Goal: Check status: Verify the current state of an ongoing process or item

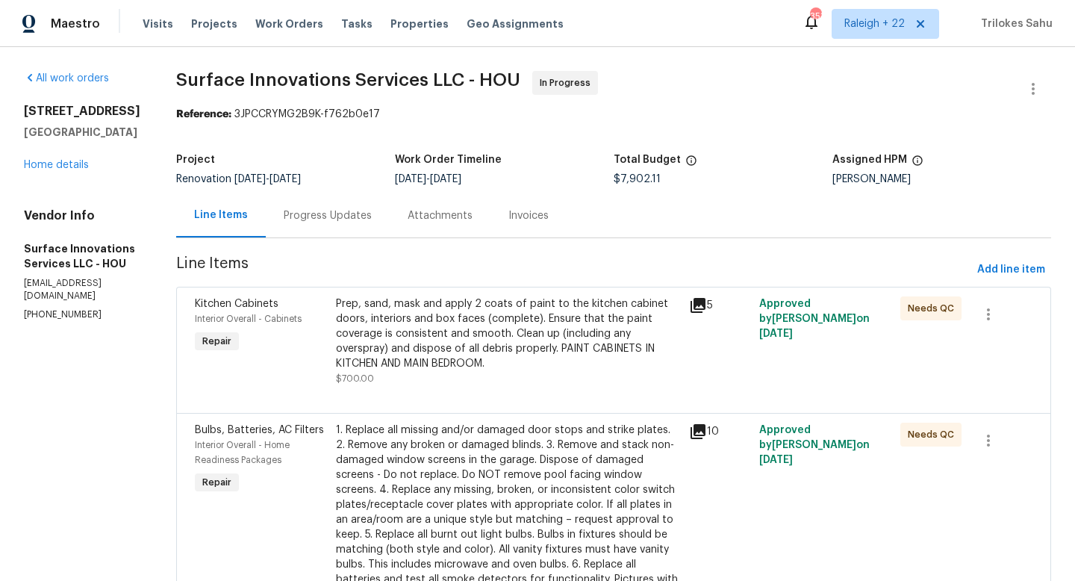
click at [352, 216] on div "Progress Updates" at bounding box center [328, 215] width 88 height 15
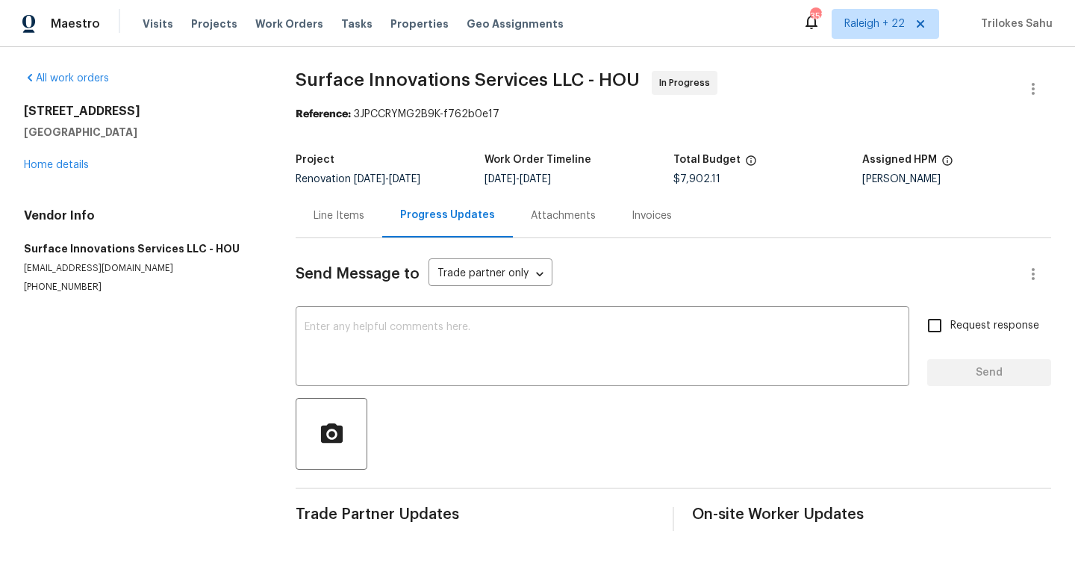
click at [318, 218] on div "Line Items" at bounding box center [339, 215] width 51 height 15
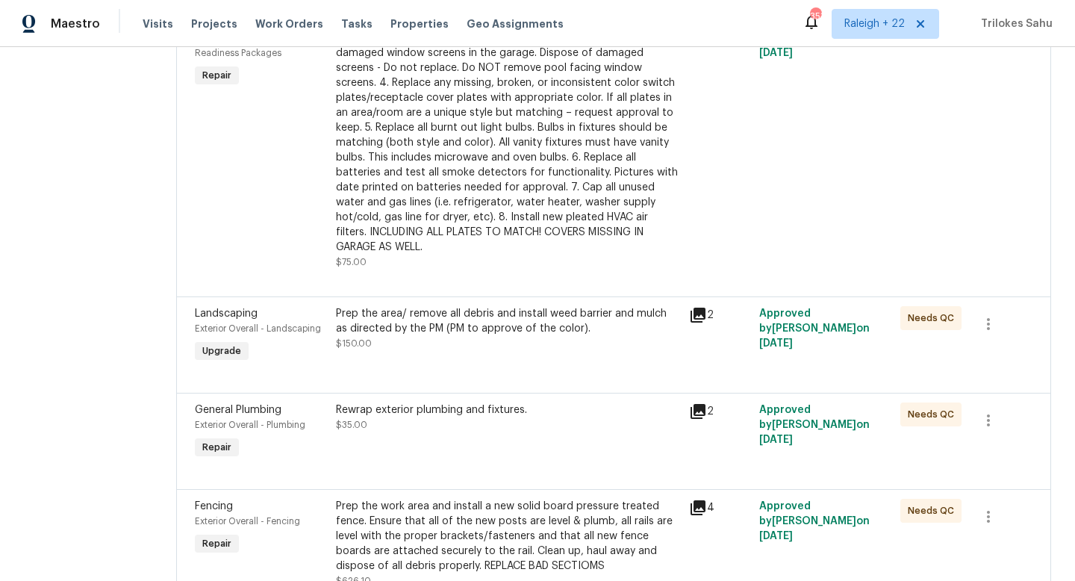
scroll to position [2657, 0]
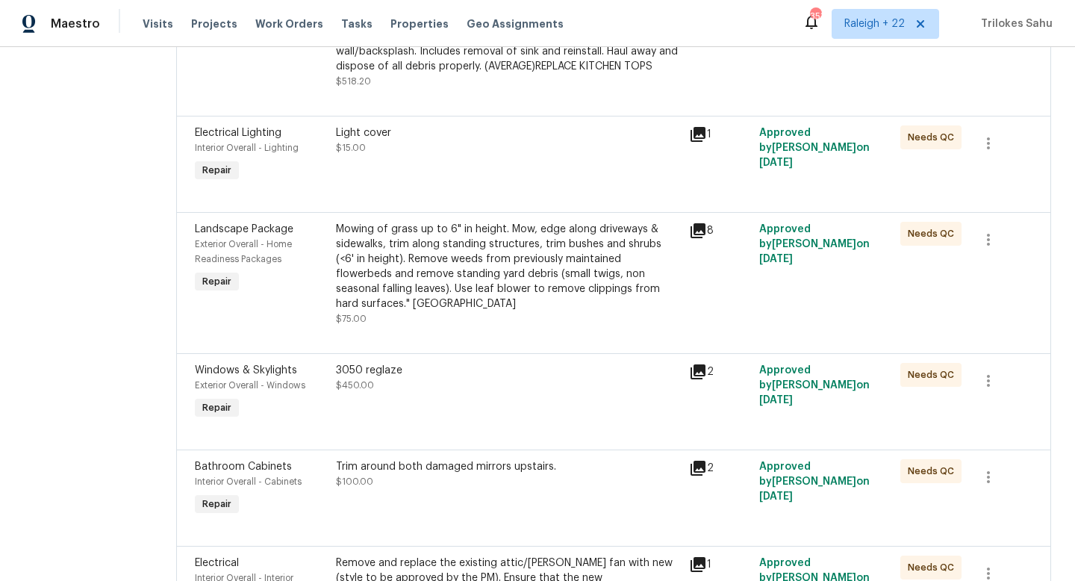
click at [532, 311] on div "Mowing of grass up to 6" in height. Mow, edge along driveways & sidewalks, trim…" at bounding box center [508, 267] width 344 height 90
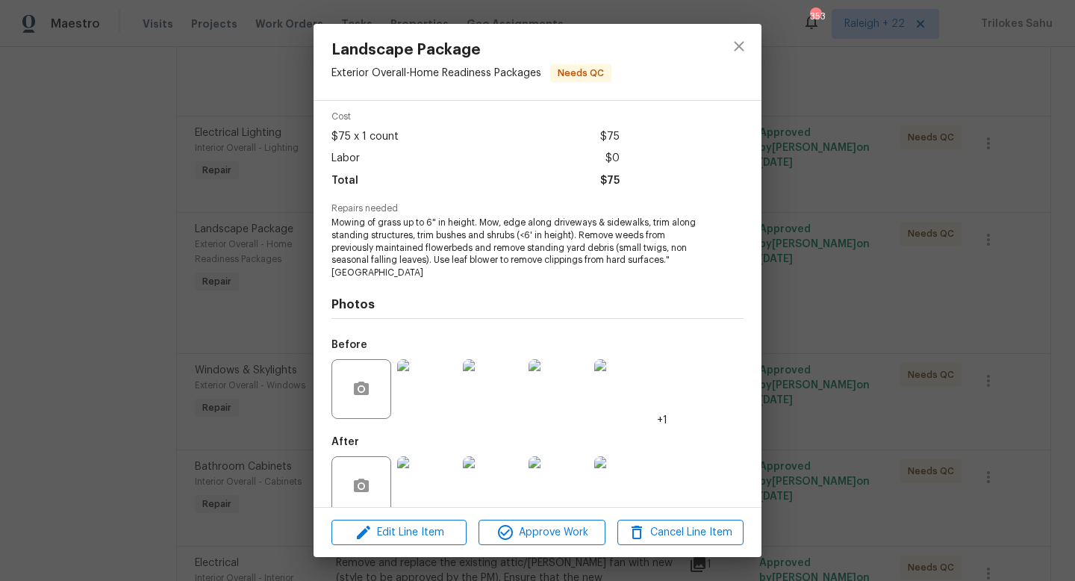
scroll to position [82, 0]
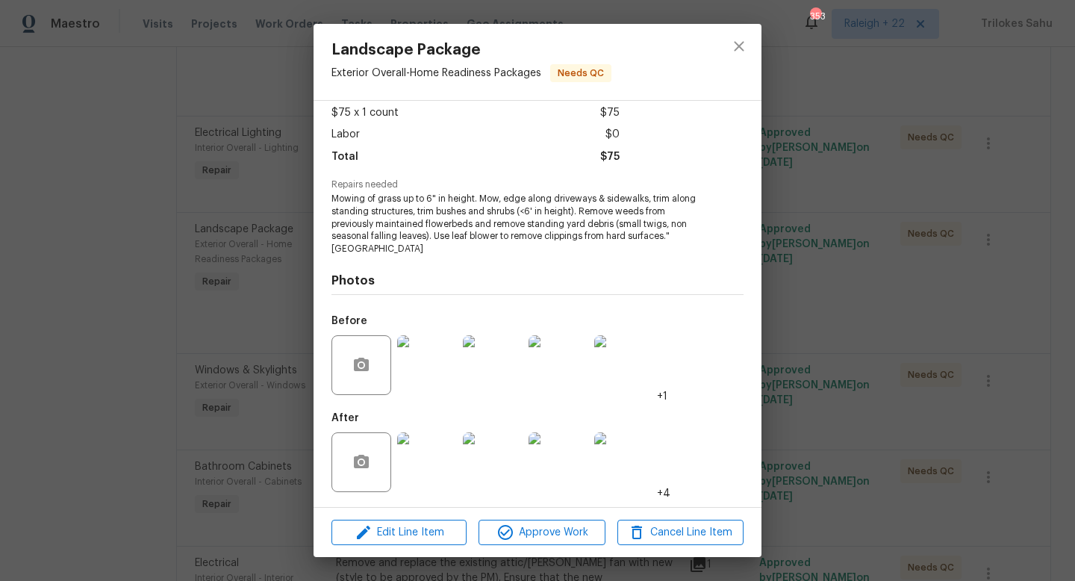
click at [429, 470] on img at bounding box center [427, 462] width 60 height 60
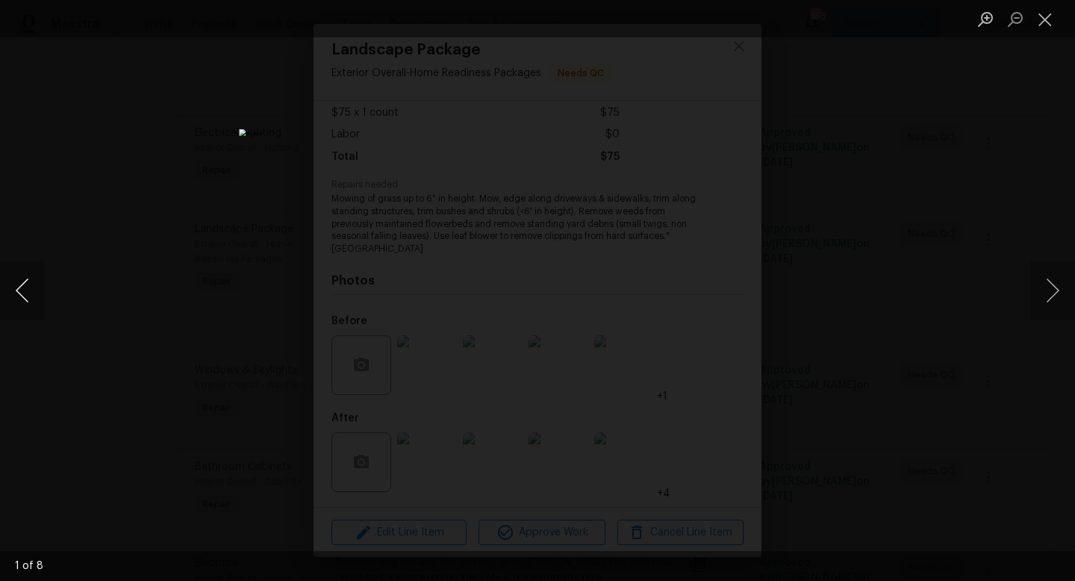
click at [21, 297] on button "Previous image" at bounding box center [22, 291] width 45 height 60
click at [20, 292] on button "Previous image" at bounding box center [22, 291] width 45 height 60
click at [16, 295] on button "Previous image" at bounding box center [22, 291] width 45 height 60
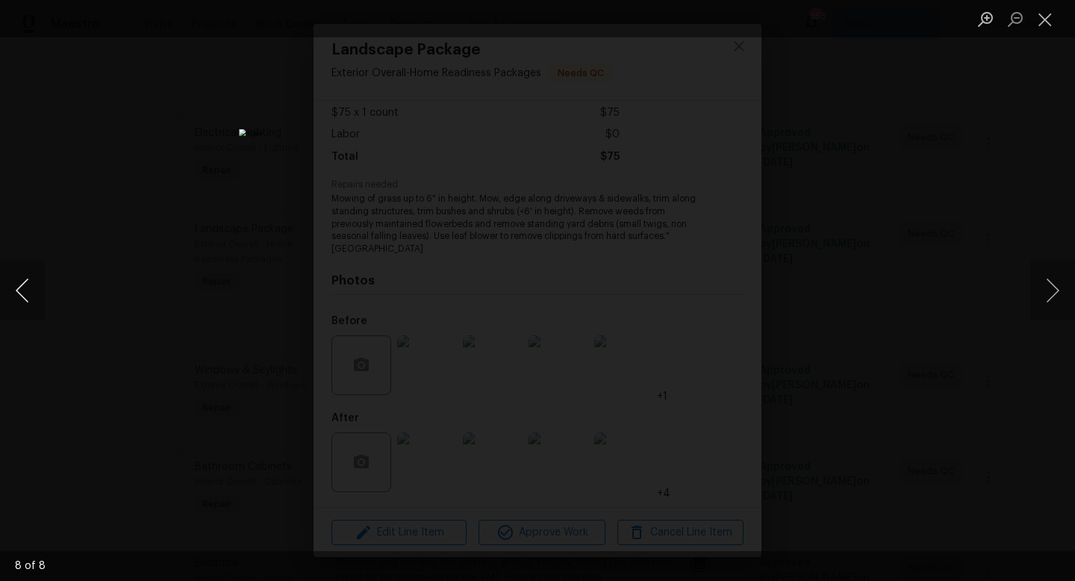
click at [16, 295] on button "Previous image" at bounding box center [22, 291] width 45 height 60
click at [17, 294] on button "Previous image" at bounding box center [22, 291] width 45 height 60
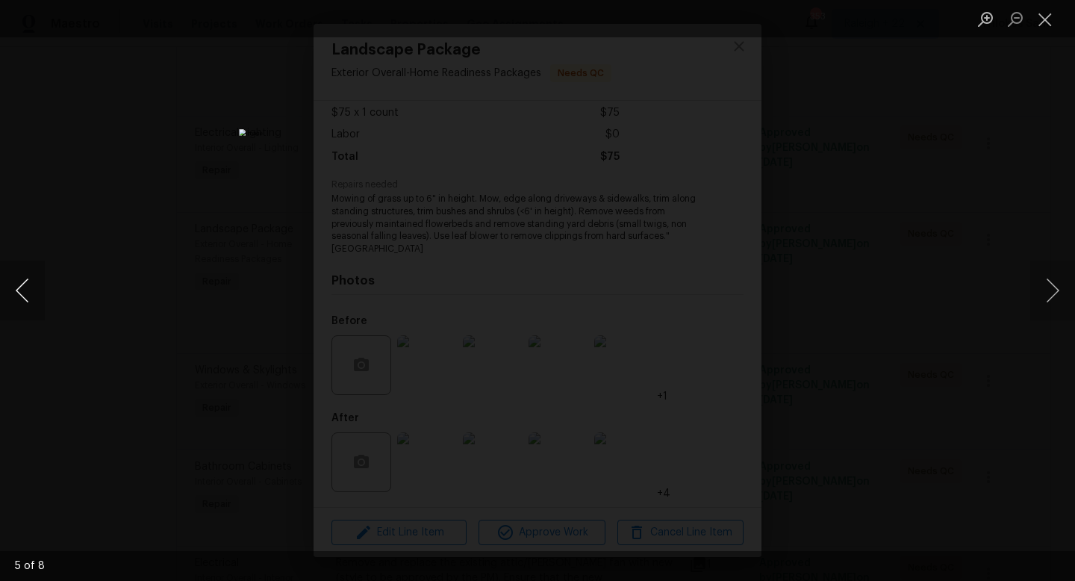
click at [17, 294] on button "Previous image" at bounding box center [22, 291] width 45 height 60
click at [22, 291] on button "Previous image" at bounding box center [22, 291] width 45 height 60
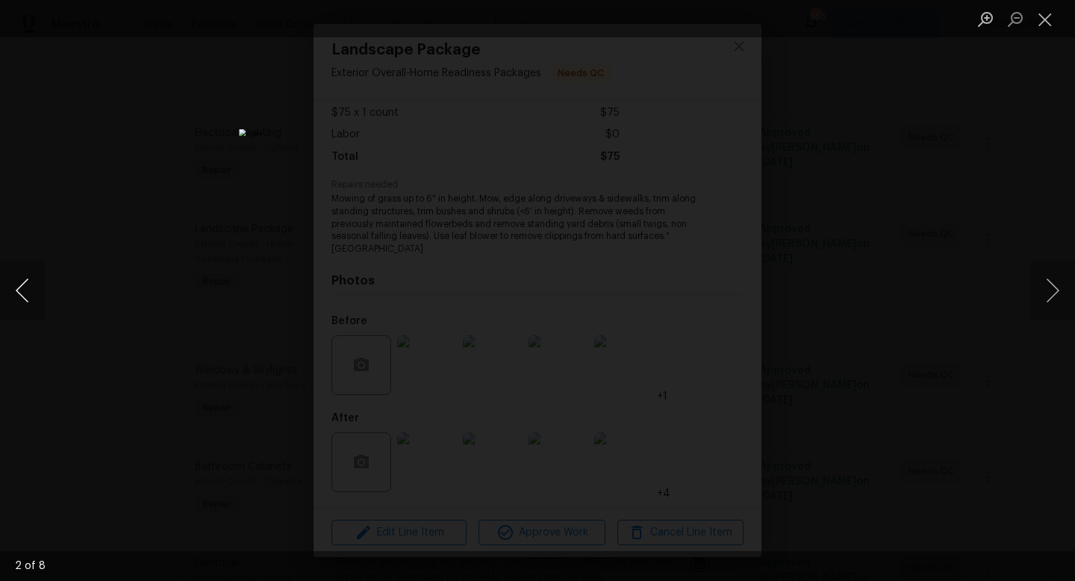
click at [22, 291] on button "Previous image" at bounding box center [22, 291] width 45 height 60
click at [17, 294] on button "Previous image" at bounding box center [22, 291] width 45 height 60
click at [18, 289] on button "Previous image" at bounding box center [22, 291] width 45 height 60
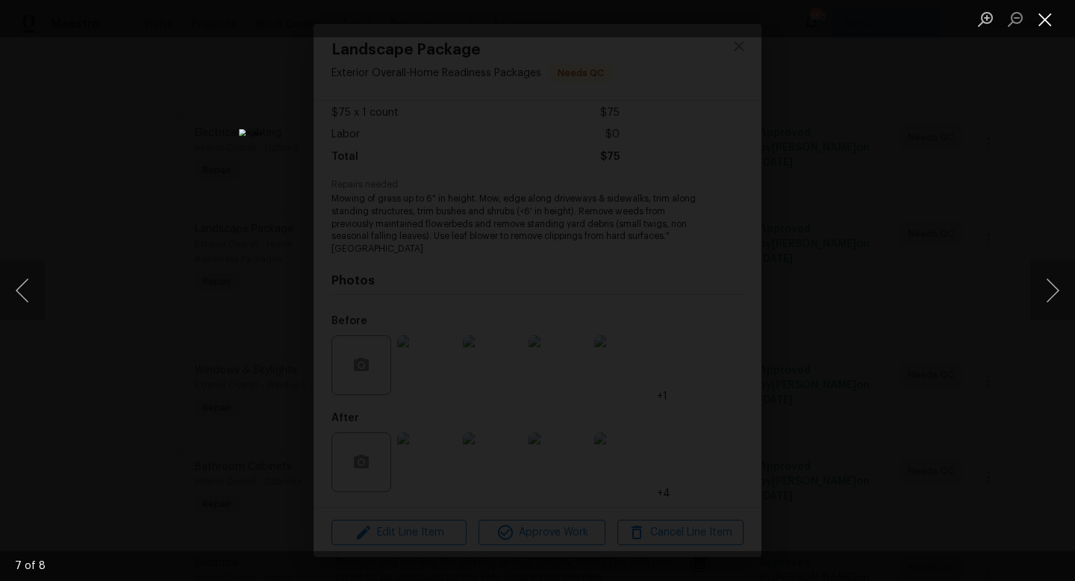
click at [1049, 17] on button "Close lightbox" at bounding box center [1046, 19] width 30 height 26
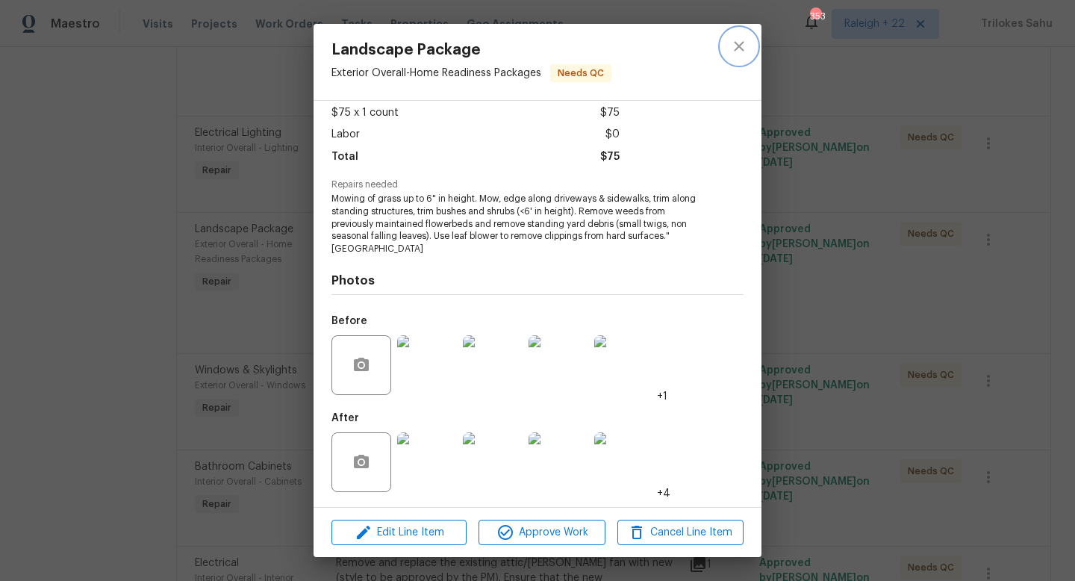
click at [737, 48] on icon "close" at bounding box center [739, 46] width 10 height 10
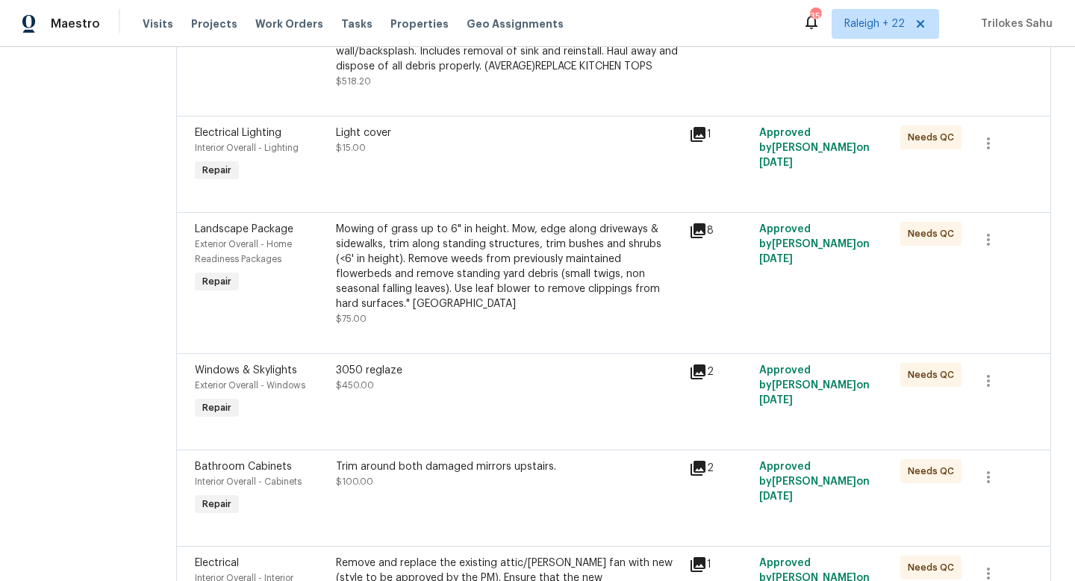
scroll to position [3261, 0]
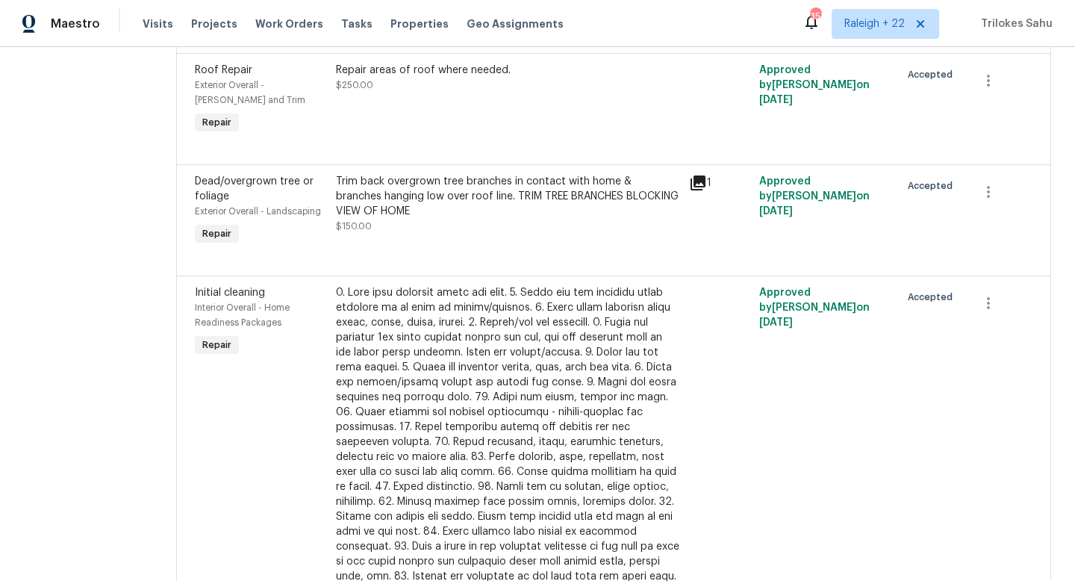
click at [452, 219] on div "Trim back overgrown tree branches in contact with home & branches hanging low o…" at bounding box center [508, 196] width 344 height 45
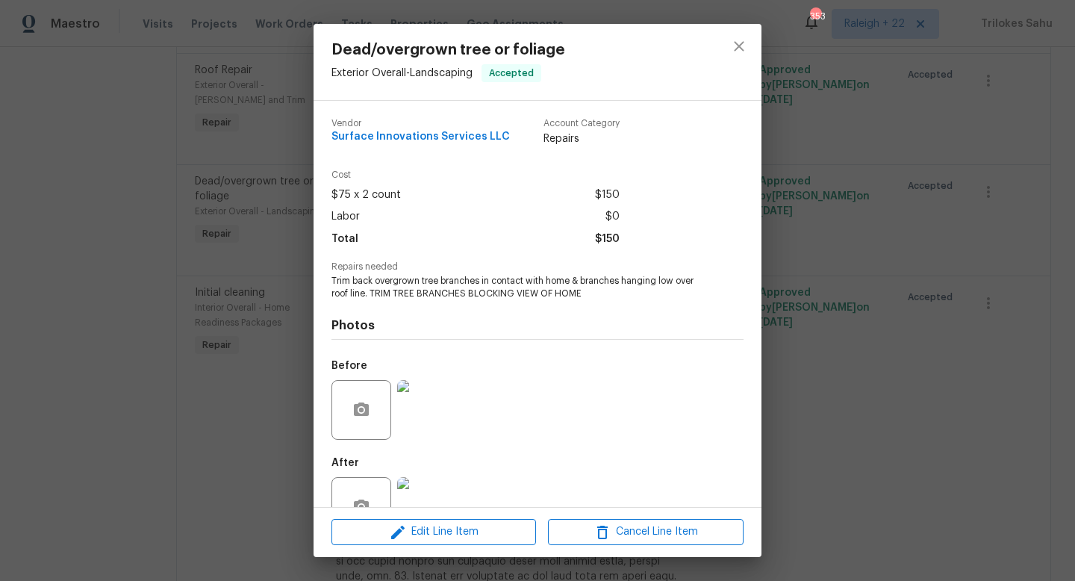
scroll to position [45, 0]
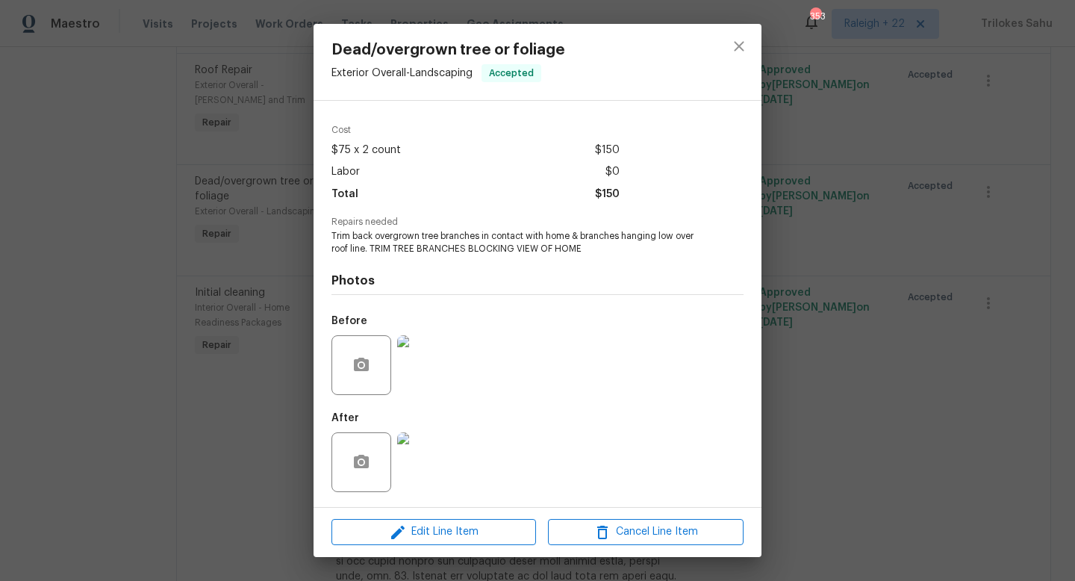
click at [423, 452] on img at bounding box center [427, 462] width 60 height 60
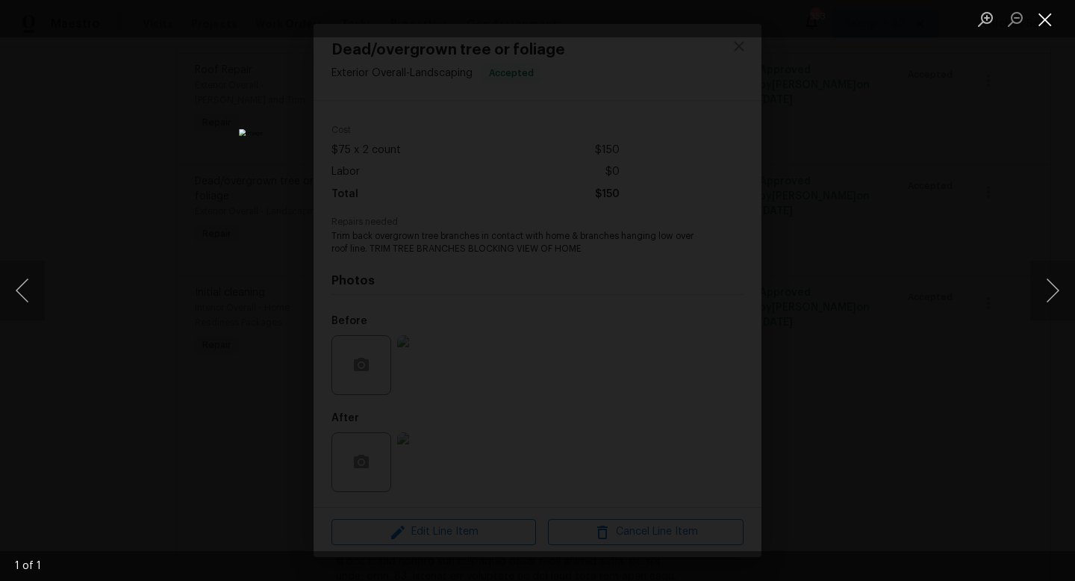
click at [1046, 20] on button "Close lightbox" at bounding box center [1046, 19] width 30 height 26
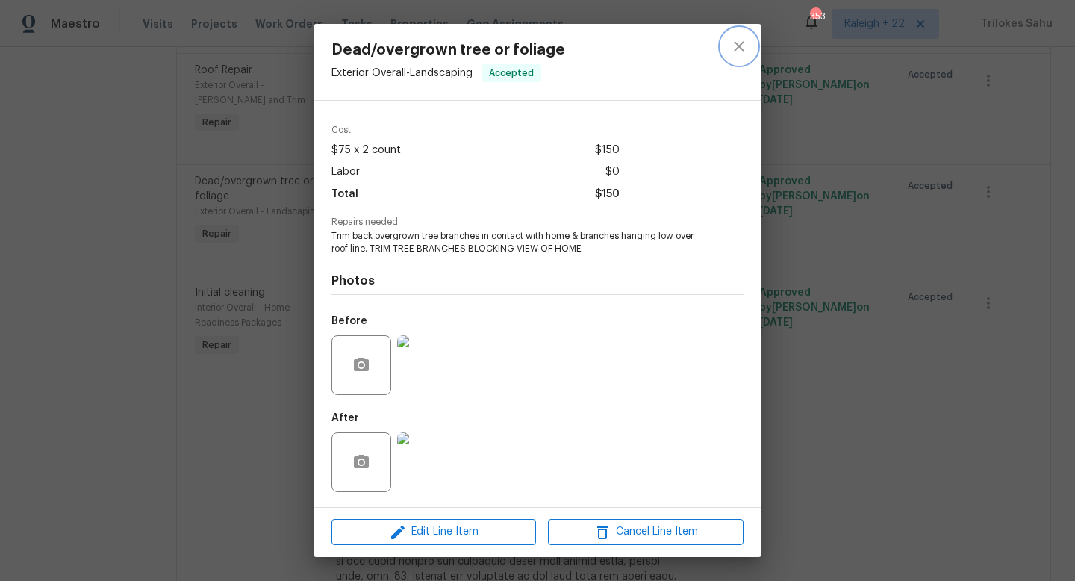
click at [739, 44] on icon "close" at bounding box center [739, 46] width 18 height 18
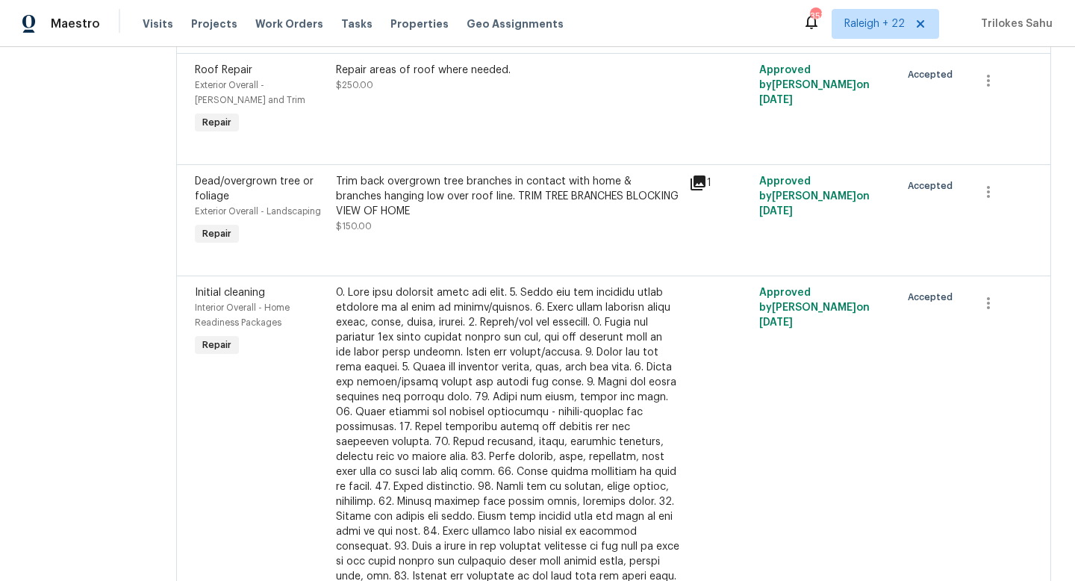
scroll to position [407, 0]
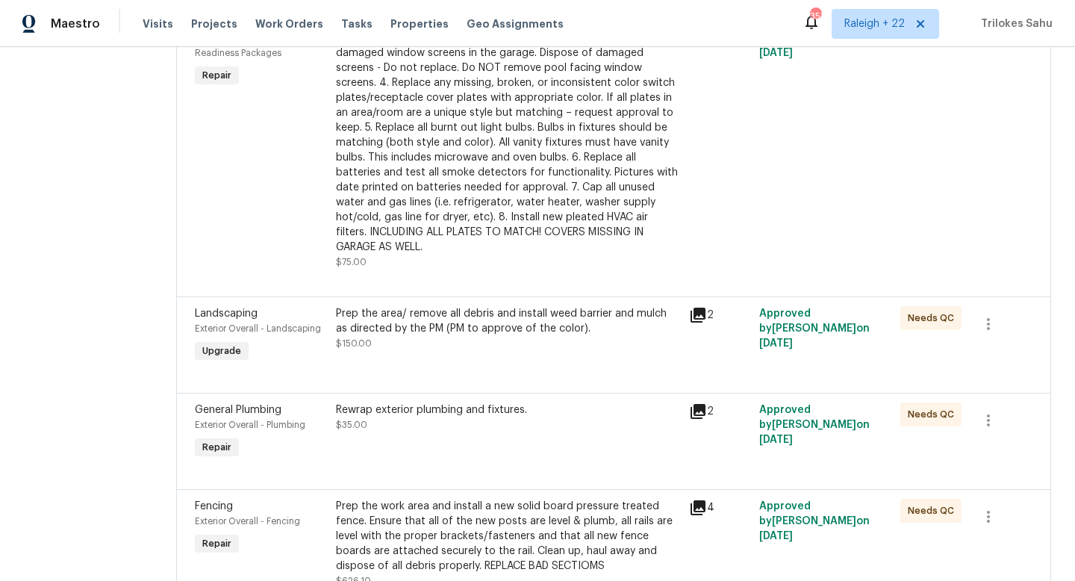
click at [488, 324] on div "Prep the area/ remove all debris and install weed barrier and mulch as directed…" at bounding box center [508, 321] width 344 height 30
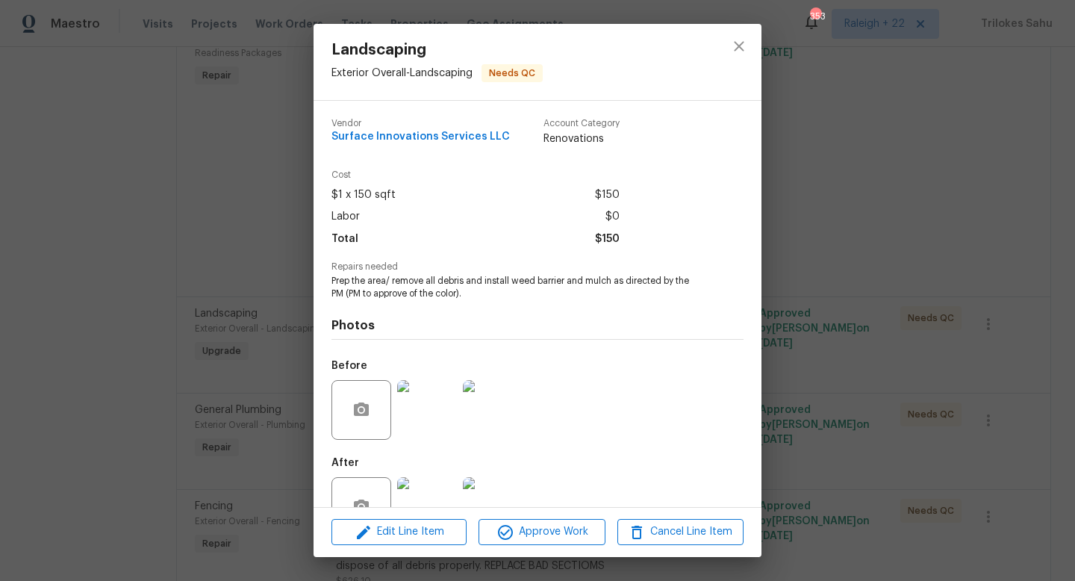
scroll to position [45, 0]
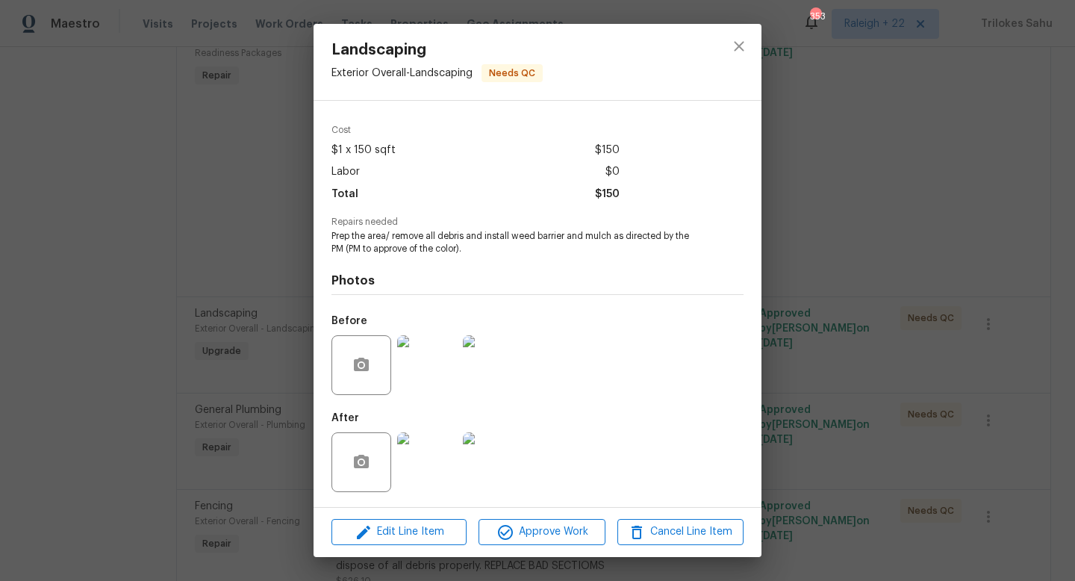
click at [429, 462] on img at bounding box center [427, 462] width 60 height 60
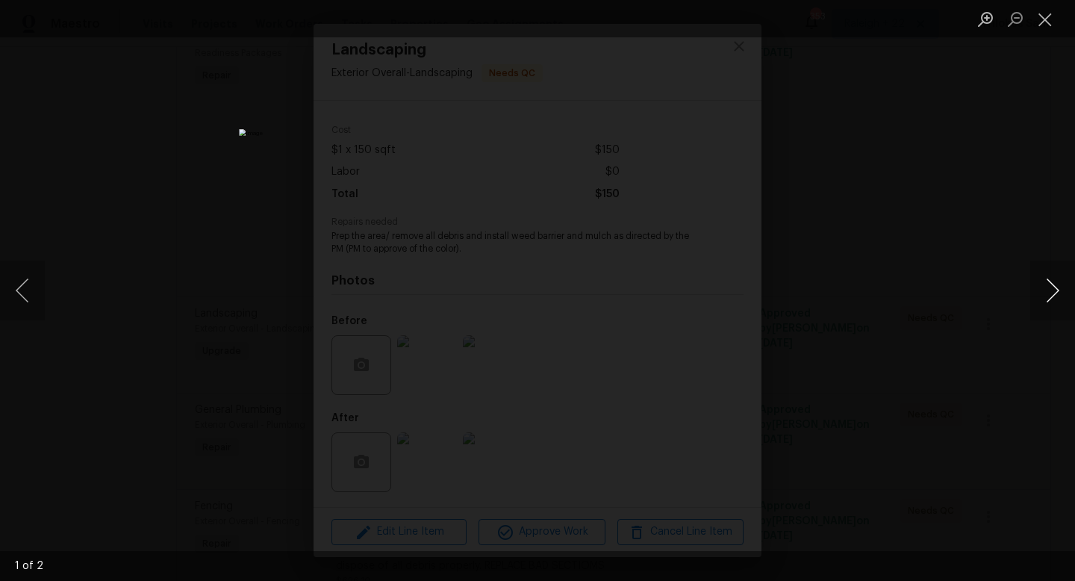
click at [1044, 296] on button "Next image" at bounding box center [1053, 291] width 45 height 60
